Goal: Navigation & Orientation: Find specific page/section

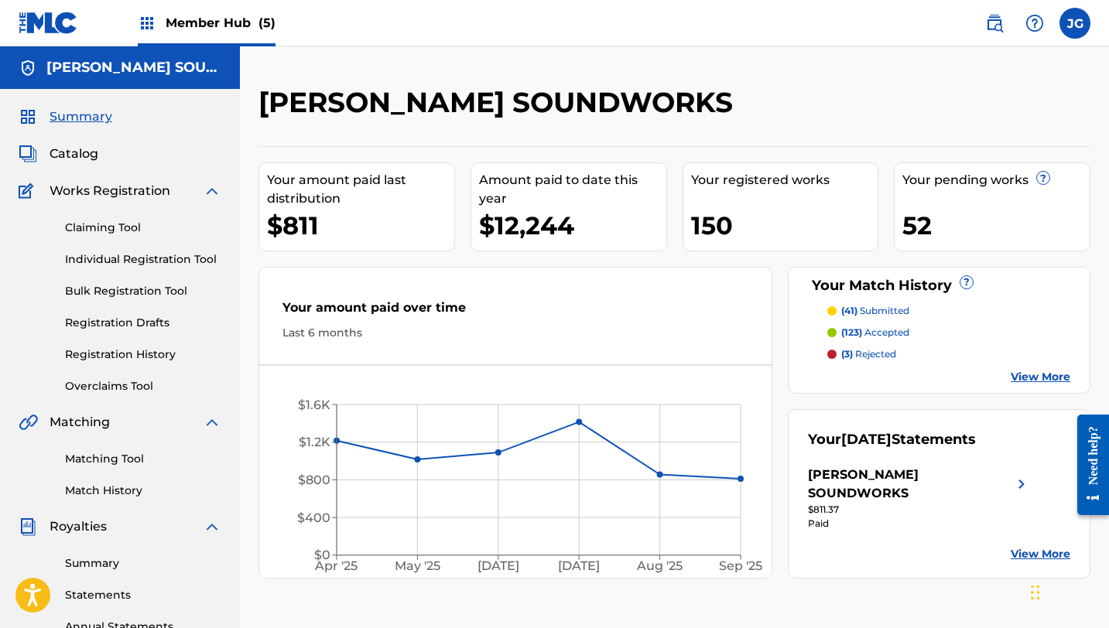
click at [222, 29] on span "Member Hub (5)" at bounding box center [221, 23] width 110 height 18
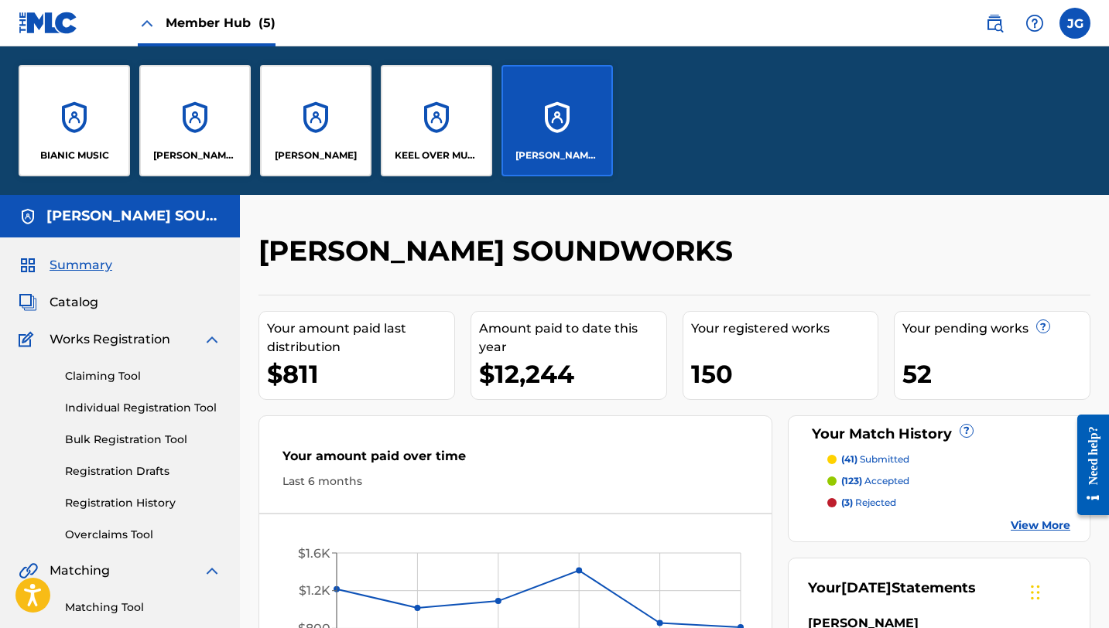
click at [563, 123] on div "[PERSON_NAME] SOUNDWORKS" at bounding box center [556, 120] width 111 height 111
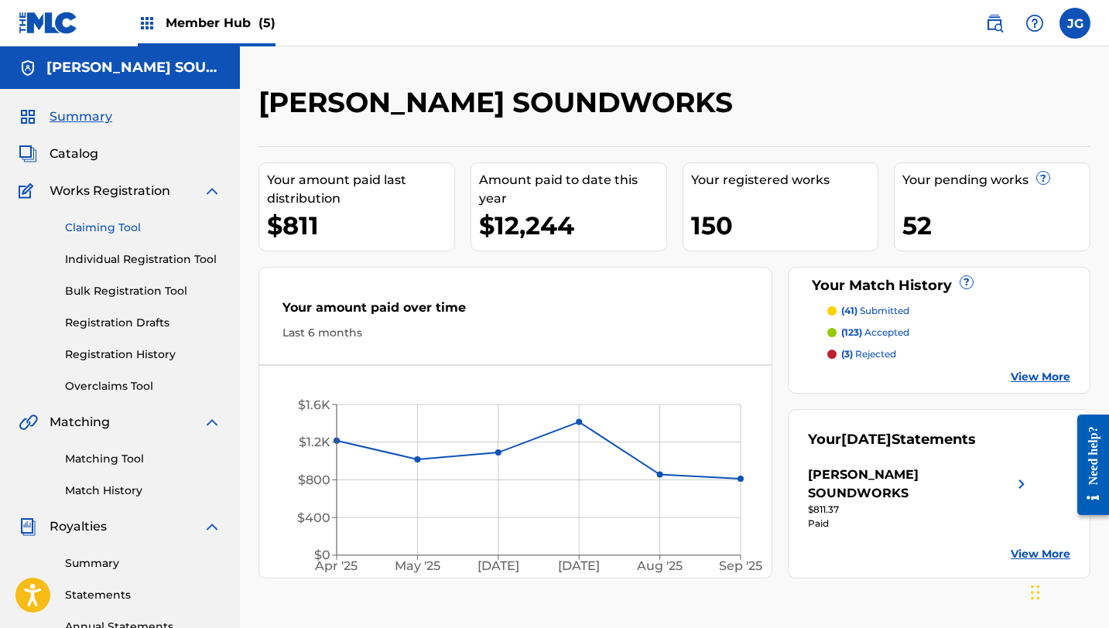
click at [91, 231] on link "Claiming Tool" at bounding box center [143, 228] width 156 height 16
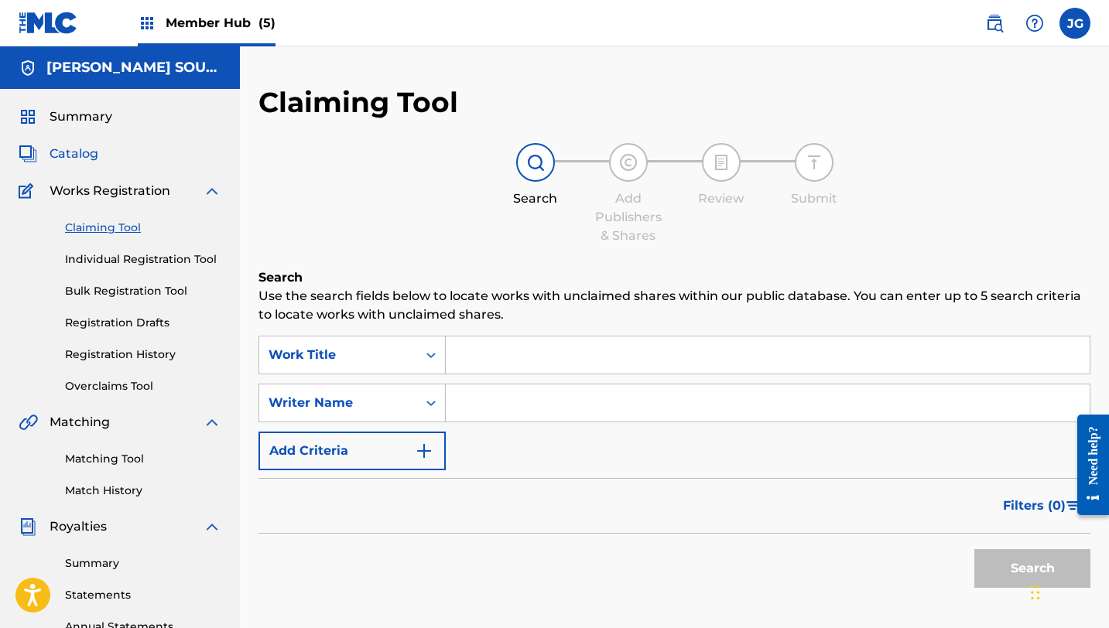
click at [55, 153] on span "Catalog" at bounding box center [74, 154] width 49 height 19
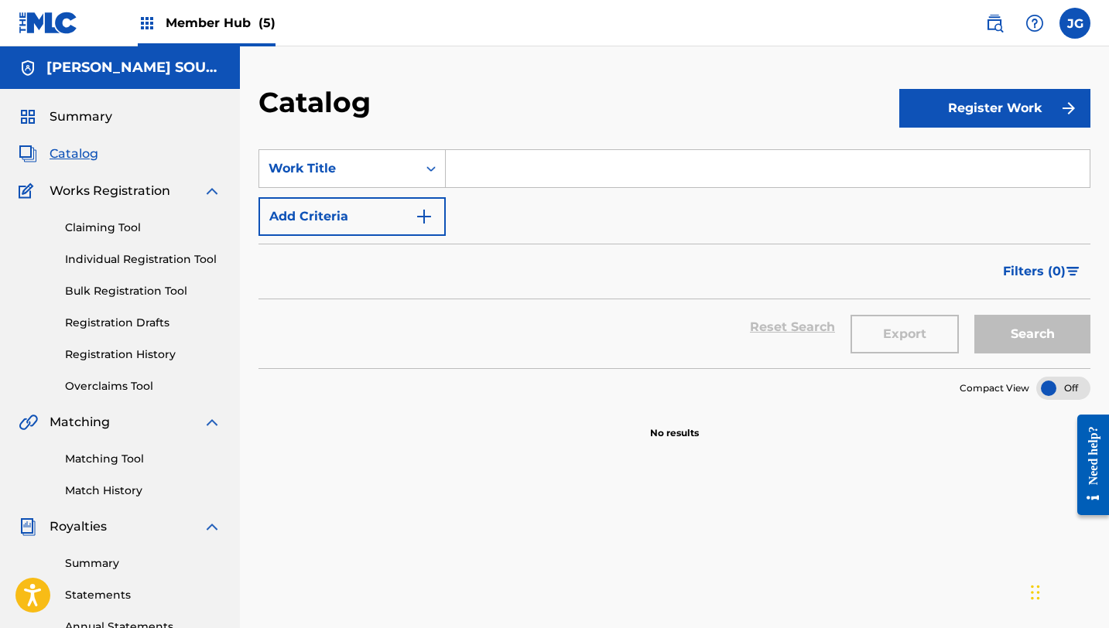
click at [201, 26] on span "Member Hub (5)" at bounding box center [221, 23] width 110 height 18
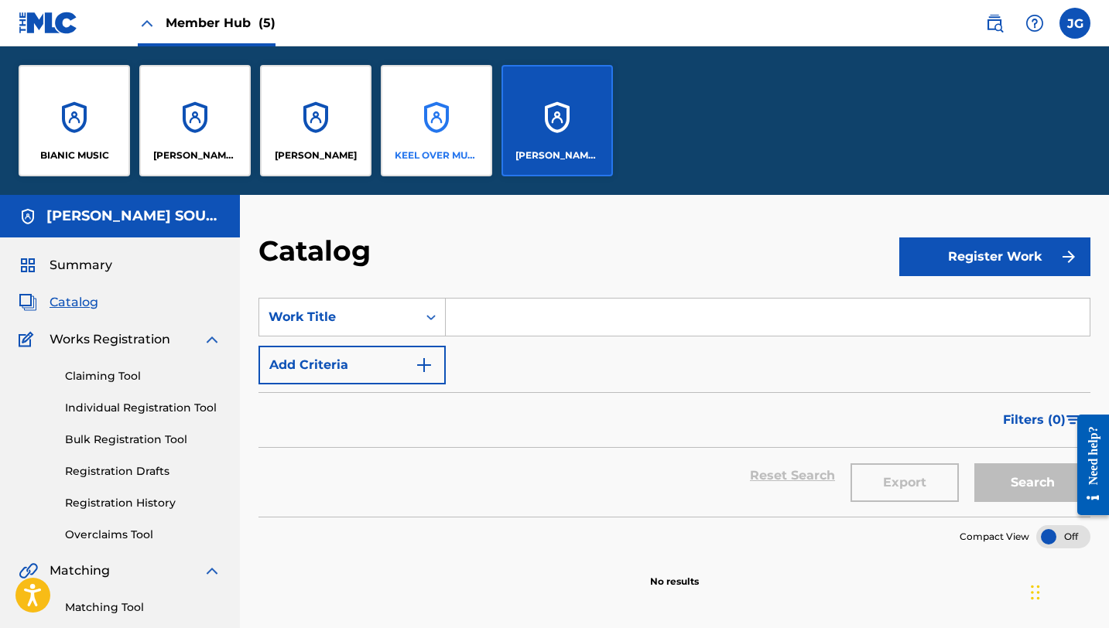
click at [483, 138] on div "KEEL OVER MUSIC" at bounding box center [436, 120] width 111 height 111
